Goal: Download file/media

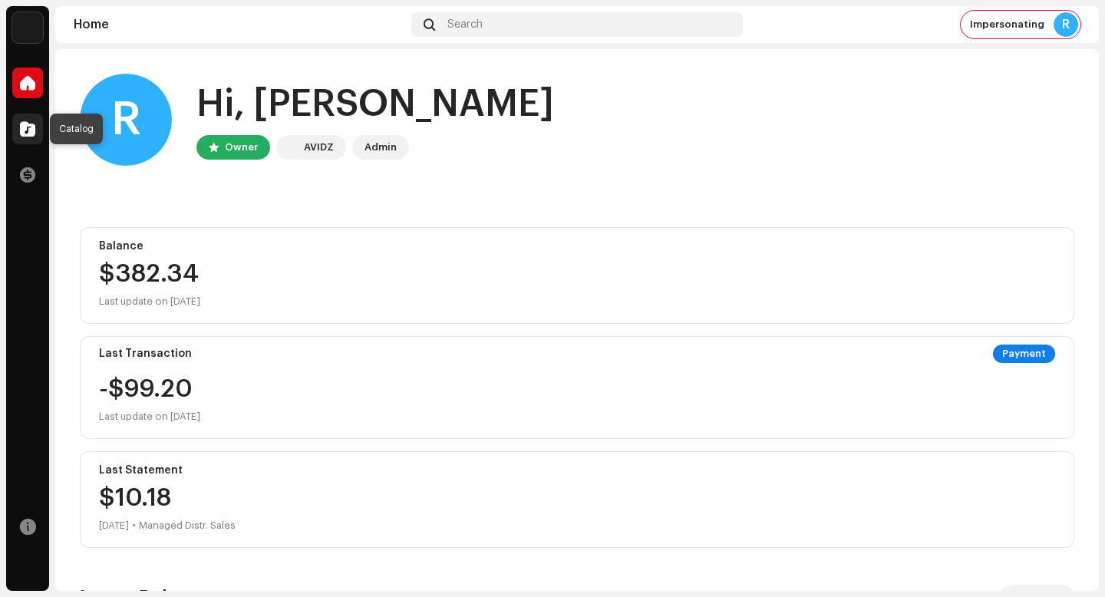
click at [30, 127] on span at bounding box center [27, 129] width 15 height 12
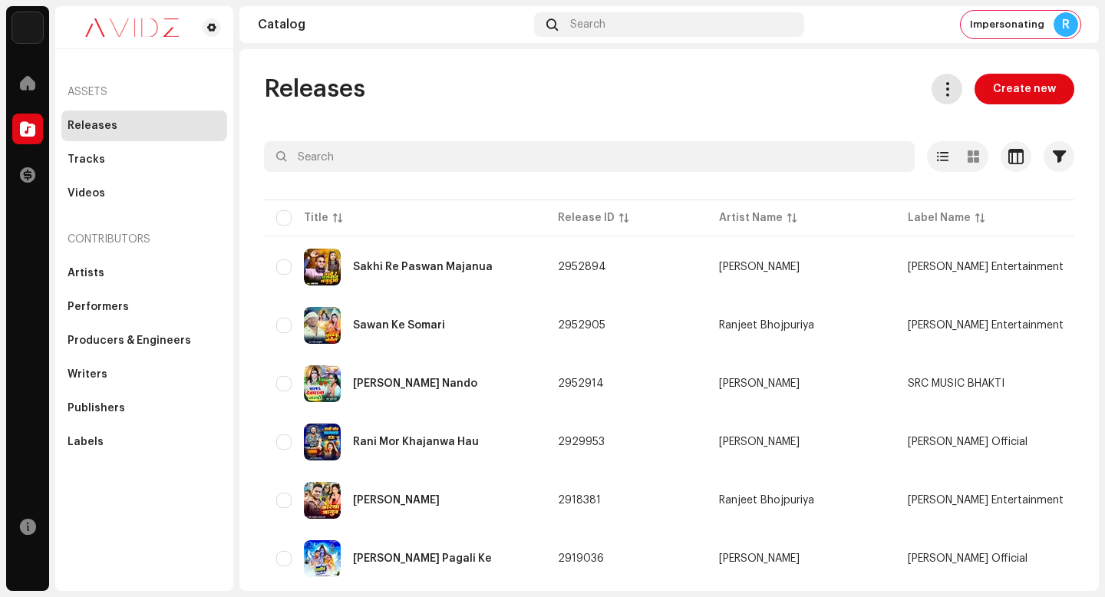
click at [940, 91] on span at bounding box center [947, 89] width 15 height 12
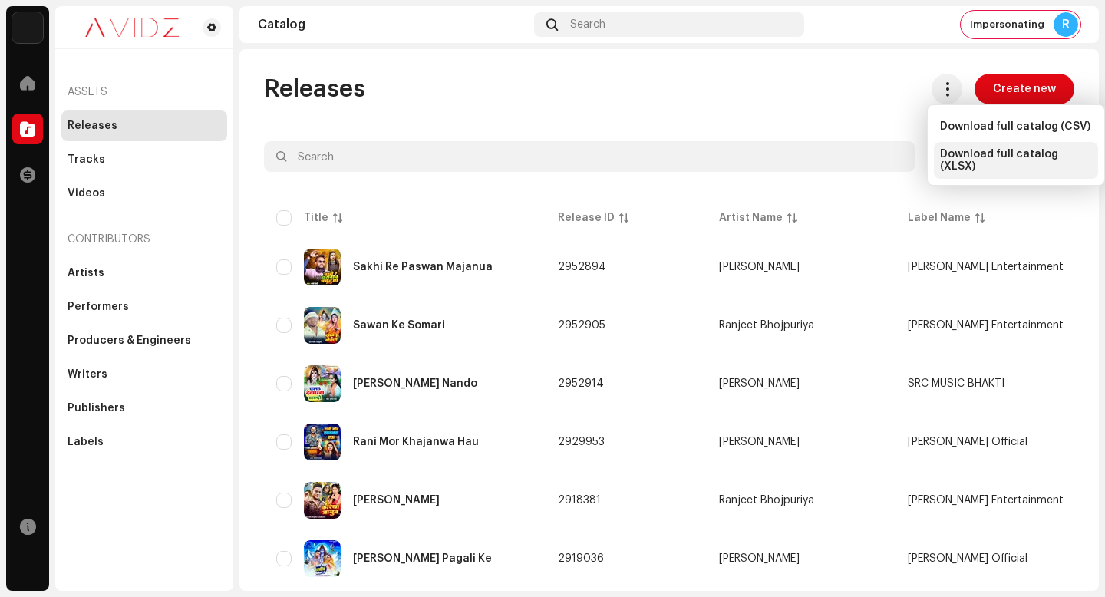
click at [982, 162] on span "Download full catalog (XLSX)" at bounding box center [1016, 160] width 152 height 25
click at [124, 171] on div "Tracks" at bounding box center [144, 159] width 166 height 31
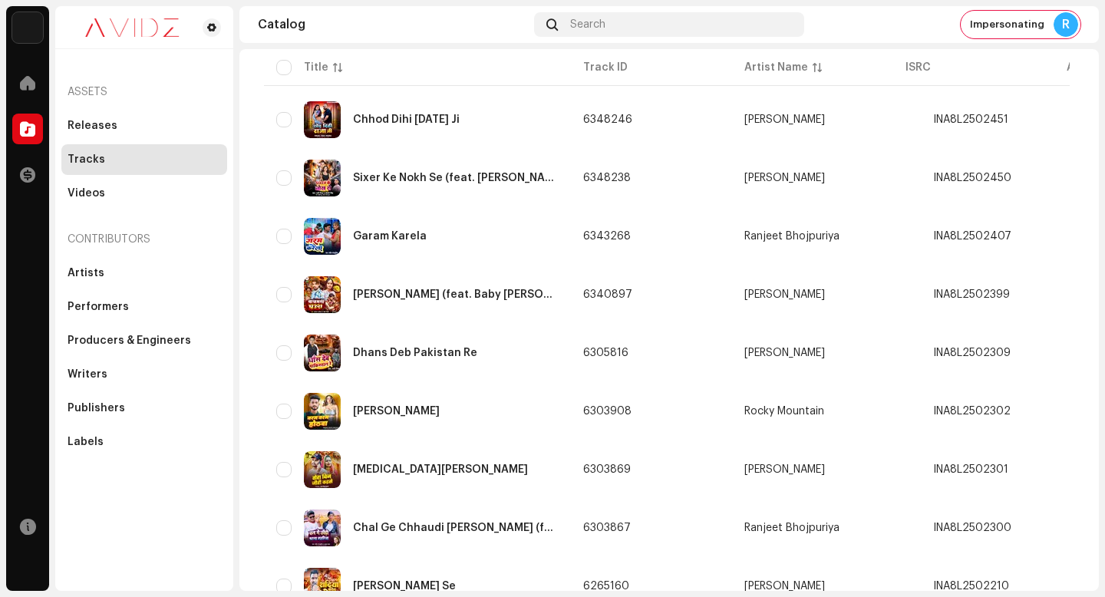
scroll to position [1095, 0]
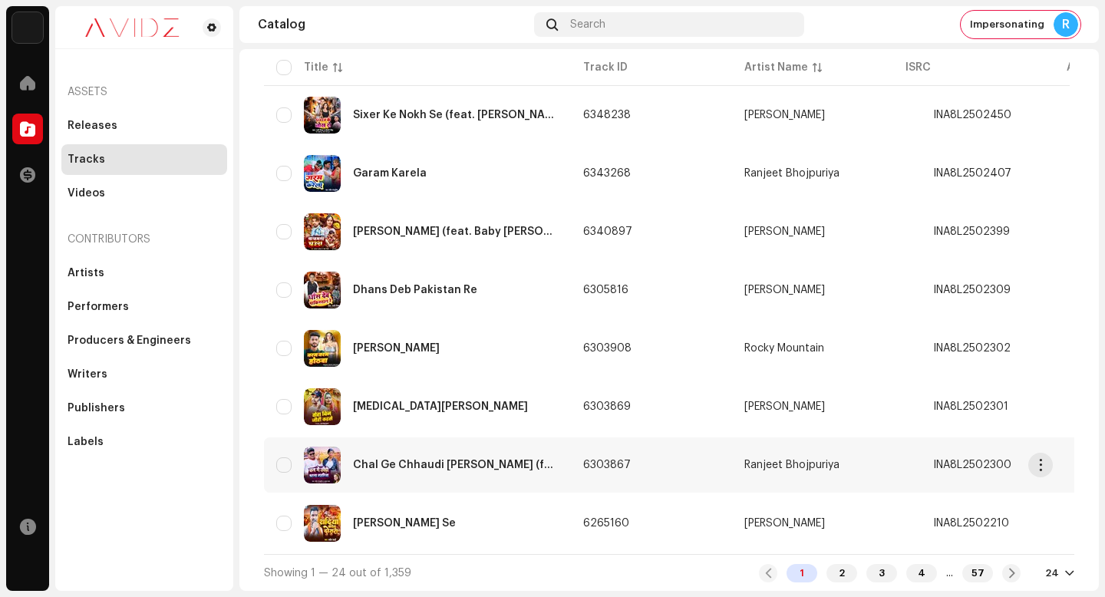
click at [794, 437] on td "Ranjeet Bhojpuriya" at bounding box center [826, 464] width 189 height 55
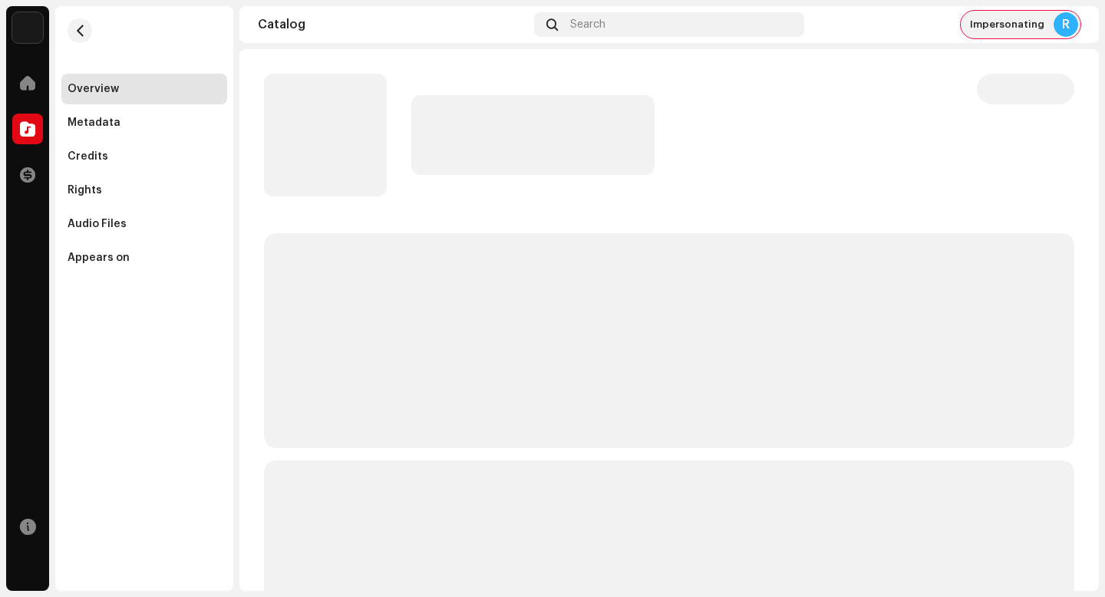
click at [999, 21] on span "Impersonating" at bounding box center [1007, 24] width 74 height 12
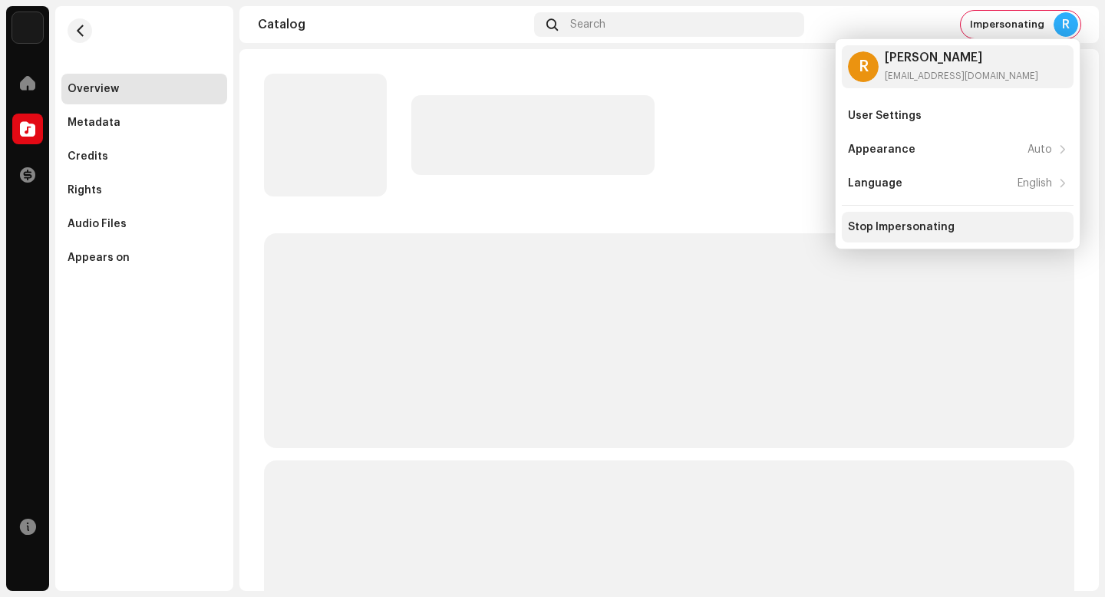
click at [961, 222] on div "Stop Impersonating" at bounding box center [957, 227] width 219 height 12
